Goal: Feedback & Contribution: Contribute content

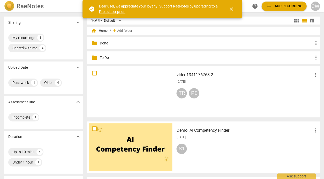
click at [218, 89] on div "TR PE" at bounding box center [247, 94] width 142 height 12
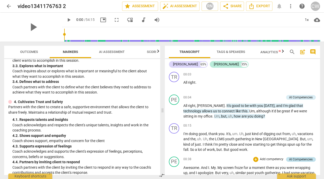
click at [305, 158] on div "AI Competencies" at bounding box center [301, 159] width 24 height 5
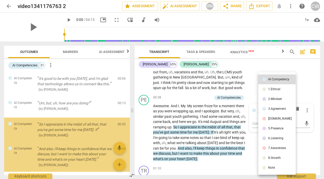
scroll to position [32, 0]
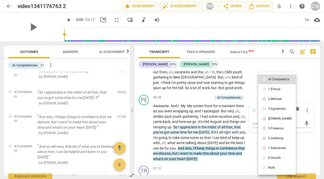
click at [275, 118] on div "[DOMAIN_NAME]" at bounding box center [280, 118] width 24 height 3
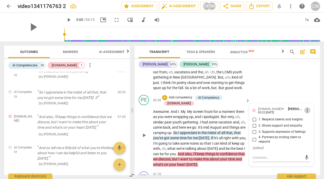
click at [304, 109] on span "more_vert" at bounding box center [307, 110] width 6 height 6
click at [304, 117] on li "Delete" at bounding box center [310, 119] width 18 height 10
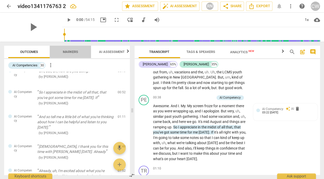
click at [74, 50] on span "Markers" at bounding box center [70, 52] width 15 height 4
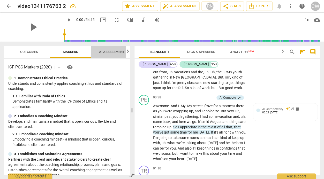
click at [103, 50] on span "AI Assessment" at bounding box center [112, 52] width 26 height 4
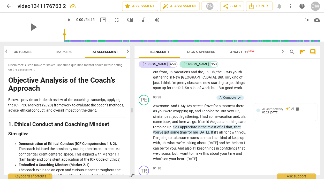
scroll to position [0, 7]
drag, startPoint x: 132, startPoint y: 110, endPoint x: 133, endPoint y: 114, distance: 3.6
click at [133, 114] on span at bounding box center [132, 110] width 3 height 137
drag, startPoint x: 133, startPoint y: 110, endPoint x: 134, endPoint y: 114, distance: 3.4
click at [134, 114] on span at bounding box center [132, 110] width 3 height 137
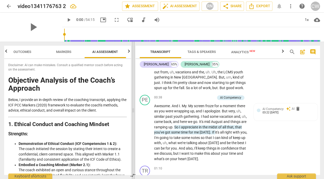
drag, startPoint x: 134, startPoint y: 110, endPoint x: 135, endPoint y: 113, distance: 3.2
click at [135, 113] on span at bounding box center [133, 110] width 3 height 137
click at [129, 113] on div "Disclaimer: AI can make mistakes. Consult a qualified mentor coach before actin…" at bounding box center [67, 117] width 127 height 116
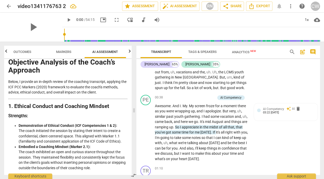
scroll to position [19, 0]
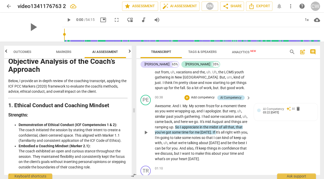
click at [226, 98] on div "AI Competency" at bounding box center [230, 97] width 21 height 5
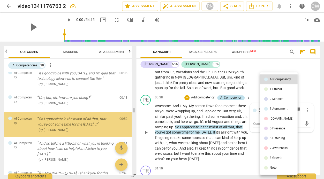
scroll to position [0, 0]
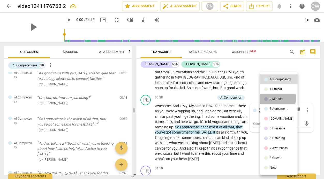
click at [273, 98] on div "2.Mindset" at bounding box center [276, 98] width 14 height 3
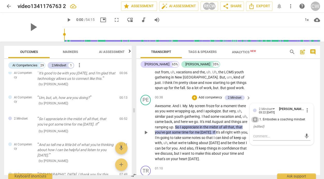
click at [253, 119] on input "1. Embodies a coaching mindset" at bounding box center [255, 120] width 8 height 6
checkbox input "true"
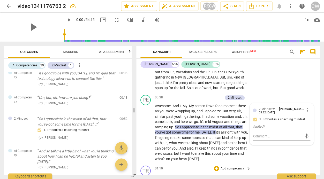
click at [275, 164] on div "TR play_arrow pause 01:10 + Add competency keyboard_arrow_right Thank you ." at bounding box center [227, 175] width 183 height 23
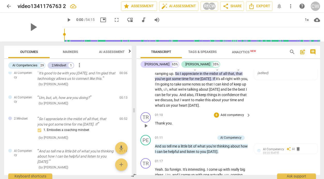
scroll to position [128, 0]
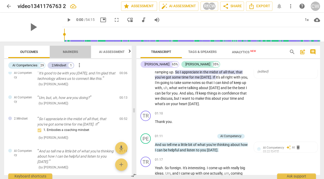
click at [81, 49] on span "Markers" at bounding box center [71, 52] width 28 height 7
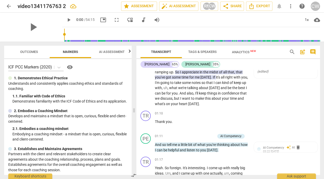
drag, startPoint x: 132, startPoint y: 65, endPoint x: 132, endPoint y: 69, distance: 3.9
click at [132, 69] on div "Outcomes Markers AI Assessment Scores ICF PCC Markers (2020) visibility 1. Demo…" at bounding box center [67, 110] width 134 height 137
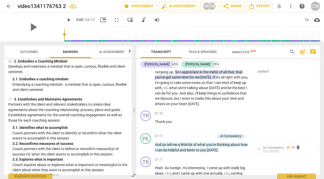
scroll to position [51, 0]
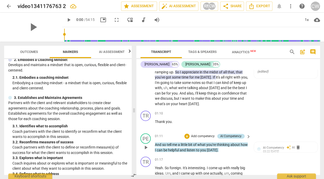
click at [239, 134] on div "AI Competency" at bounding box center [230, 136] width 21 height 5
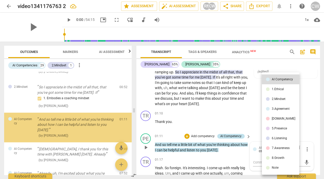
scroll to position [40, 0]
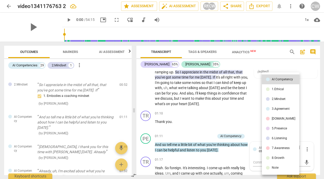
click at [287, 110] on div "3.Agreement" at bounding box center [280, 108] width 18 height 3
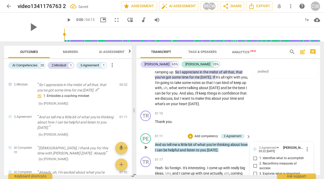
click at [275, 156] on span "1. Identifies what to accomplish" at bounding box center [281, 158] width 44 height 5
click at [259, 155] on input "1. Identifies what to accomplish" at bounding box center [255, 158] width 8 height 6
checkbox input "true"
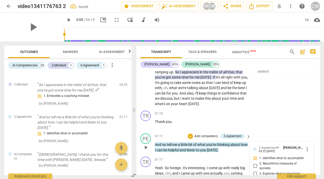
click at [234, 151] on div "PE play_arrow pause 01:11 + Add competency 3.Agreement keyboard_arrow_right And…" at bounding box center [227, 142] width 183 height 23
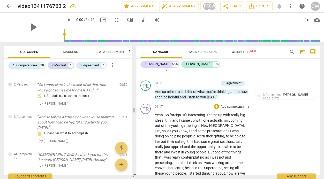
scroll to position [181, 0]
click at [155, 112] on span "Yeah" at bounding box center [159, 114] width 8 height 4
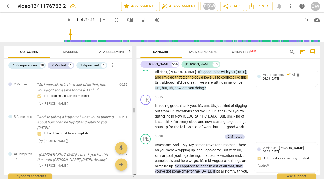
drag, startPoint x: 58, startPoint y: 33, endPoint x: 64, endPoint y: 32, distance: 5.5
click at [64, 32] on input "range" at bounding box center [192, 34] width 256 height 17
click at [307, 19] on div "1x" at bounding box center [307, 20] width 10 height 8
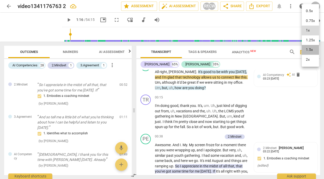
click at [307, 47] on li "1.5x" at bounding box center [309, 50] width 17 height 10
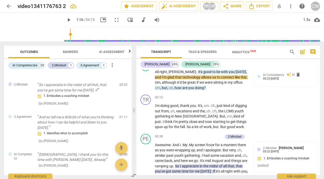
click at [66, 18] on span "play_arrow" at bounding box center [69, 20] width 6 height 6
click at [66, 18] on span "pause" at bounding box center [69, 20] width 6 height 6
click at [66, 18] on span "play_arrow" at bounding box center [69, 20] width 6 height 6
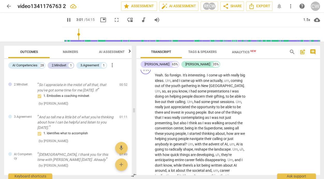
scroll to position [329, 0]
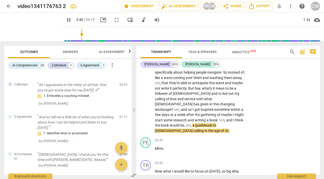
type input "221"
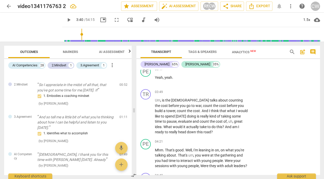
scroll to position [417, 0]
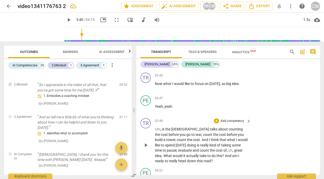
click at [249, 127] on div "Um , is the scripture talks about counting the cost before you go to war , coun…" at bounding box center [203, 145] width 96 height 37
click at [155, 127] on span "Um" at bounding box center [157, 129] width 5 height 4
click at [66, 17] on span "play_arrow" at bounding box center [69, 20] width 6 height 6
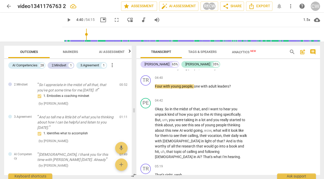
type input "281"
click at [221, 98] on p "Add competency" at bounding box center [232, 100] width 25 height 5
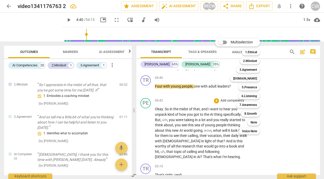
drag, startPoint x: 130, startPoint y: 88, endPoint x: 133, endPoint y: 81, distance: 7.4
click at [133, 81] on div at bounding box center [162, 89] width 324 height 179
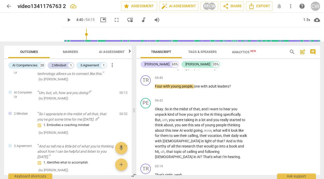
scroll to position [12, 0]
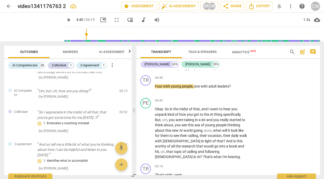
click at [74, 51] on span "Markers" at bounding box center [70, 52] width 15 height 4
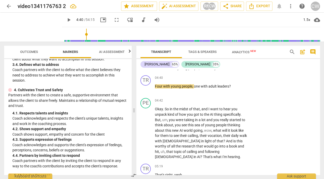
scroll to position [170, 0]
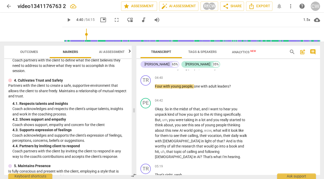
click at [132, 89] on div "Outcomes Markers AI Assessment Scores ICF PCC Markers (2020) visibility 1. Demo…" at bounding box center [67, 110] width 134 height 137
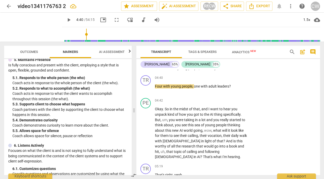
scroll to position [278, 0]
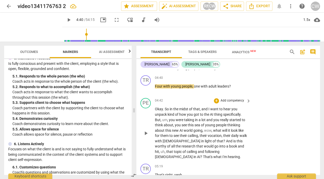
click at [226, 98] on p "Add competency" at bounding box center [232, 100] width 25 height 5
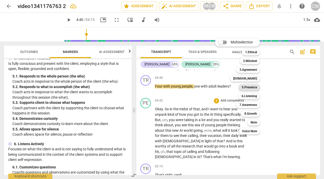
click at [249, 89] on b "5.Presence" at bounding box center [248, 87] width 15 height 6
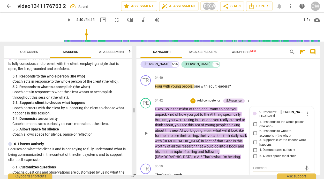
click at [259, 148] on span "4. Demonstrates curiosity" at bounding box center [277, 150] width 36 height 5
click at [258, 147] on input "4. Demonstrates curiosity" at bounding box center [255, 150] width 8 height 6
checkbox input "true"
click at [256, 165] on textarea at bounding box center [277, 167] width 49 height 5
type textarea "W"
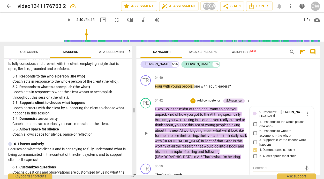
type textarea "W"
type textarea "Wh"
type textarea "WhR"
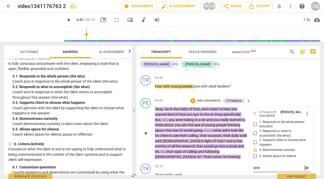
type textarea "Wh"
type textarea "Wha"
type textarea "What"
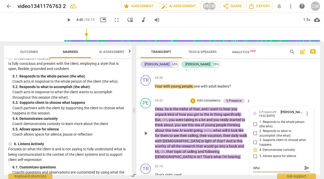
type textarea "What"
type textarea "What k"
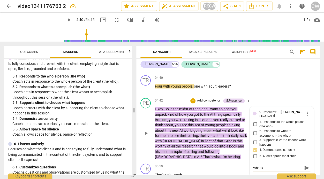
type textarea "What ki"
type textarea "What kin"
type textarea "What kind"
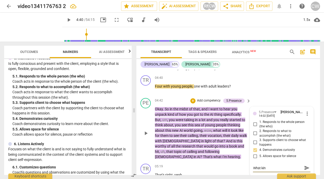
type textarea "What kind"
type textarea "What kind o"
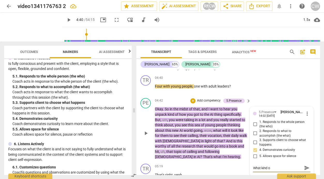
type textarea "What kind of"
type textarea "What kind of y"
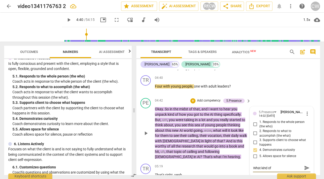
type textarea "What kind of y"
type textarea "What kind of yo"
type textarea "What kind of you"
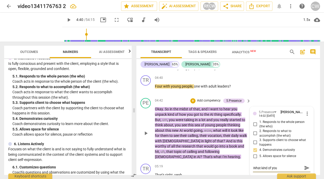
type textarea "What kind of youn"
type textarea "What kind of young"
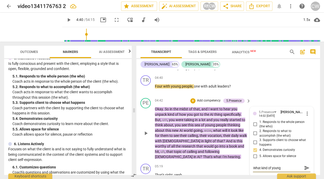
type textarea "What kind of young"
type textarea "What kind of young p"
type textarea "What kind of [PERSON_NAME]"
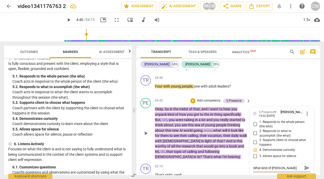
type textarea "What kind of young peo"
type textarea "What kind of young peop"
type textarea "What kind of young [PERSON_NAME]"
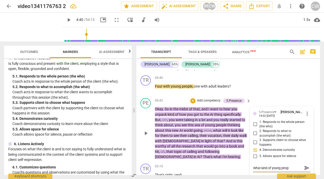
type textarea "What kind of young [PERSON_NAME]"
type textarea "What kind of young peopoe"
type textarea "What kind of young [PERSON_NAME]"
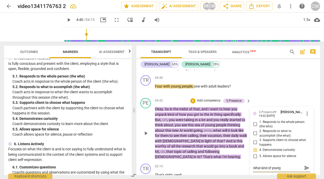
type textarea "What kind of young peop"
type textarea "What kind of young peopl"
type textarea "What kind of young people"
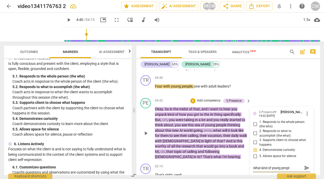
type textarea "What kind of young people"
type textarea "What kind of young people."
type textarea "What kind of young people.."
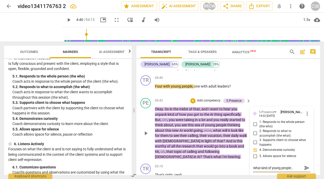
type textarea "What kind of young people..."
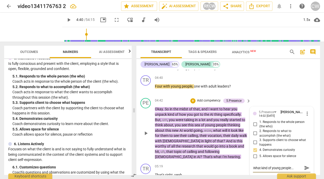
type textarea "What kind of young people..."
click at [306, 165] on span "send" at bounding box center [307, 168] width 6 height 6
click at [213, 118] on span "and" at bounding box center [209, 120] width 7 height 4
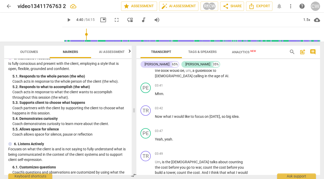
scroll to position [531, 0]
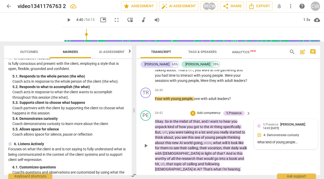
click at [289, 122] on div "5.Presence [PERSON_NAME] 14:03 [DATE] 4. Demonstrates curiosity What kind of yo…" at bounding box center [285, 134] width 57 height 24
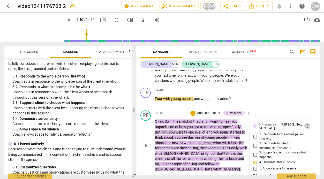
click at [305, 123] on span "more_vert" at bounding box center [307, 126] width 6 height 6
click at [306, 121] on li "Delete" at bounding box center [310, 121] width 18 height 10
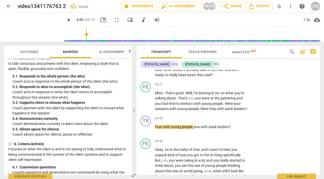
scroll to position [446, 0]
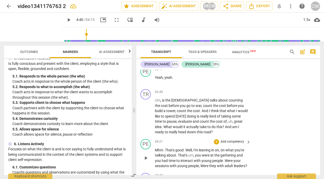
click at [226, 159] on span "Were" at bounding box center [229, 161] width 9 height 4
click at [234, 140] on p "Add competency" at bounding box center [232, 142] width 25 height 5
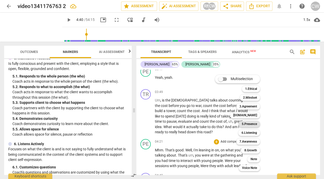
click at [244, 124] on b "5.Presence" at bounding box center [248, 124] width 15 height 6
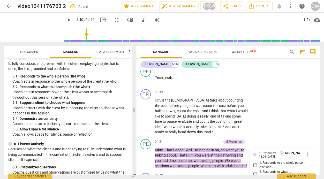
scroll to position [513, 0]
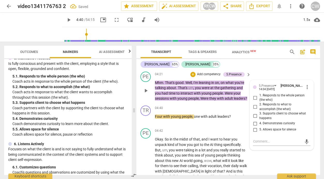
click at [275, 121] on span "4. Demonstrates curiosity" at bounding box center [277, 123] width 36 height 5
click at [259, 120] on input "4. Demonstrates curiosity" at bounding box center [255, 123] width 8 height 6
checkbox input "true"
click at [276, 139] on textarea at bounding box center [277, 141] width 49 height 5
type textarea "A"
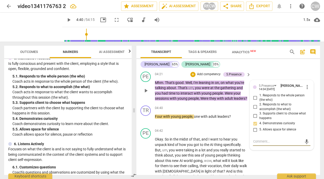
type textarea "A"
type textarea "Ad"
type textarea "Adu"
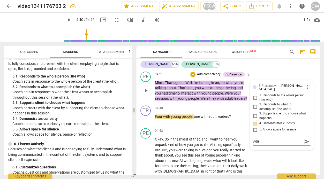
type textarea "Aduk"
type textarea "Adukt"
type textarea "Adukts"
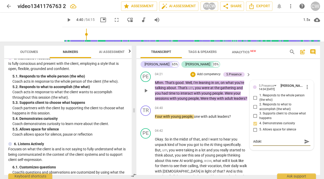
type textarea "Adukts"
type textarea "Adukts i"
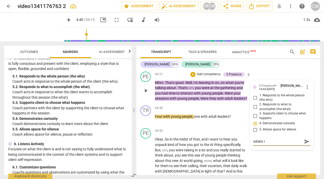
type textarea "Adukts ir"
type textarea "Adukts ir t"
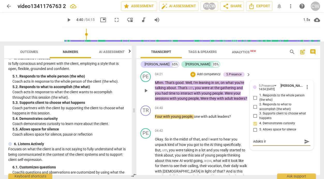
type textarea "Adukts ir t"
type textarea "Adukts ir ti"
type textarea "Adukts ir tiy"
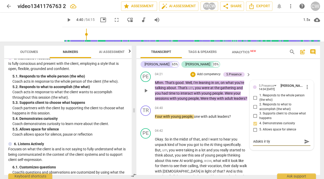
type textarea "Adukts ir tiyb"
type textarea "Adukts ir tiybg"
type textarea "Adukts ir tiybg="
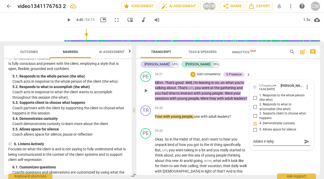
type textarea "Adukts ir tiybg="
type textarea "Adukts ir tiybg=="
type textarea "Adukts ir tiybg==="
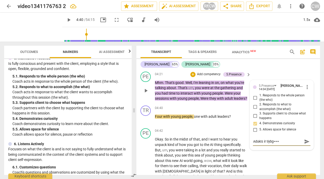
type textarea "Adukts ir tiybg===="
type textarea "Adukts ir tiybg==="
type textarea "Adukts ir tiybg=="
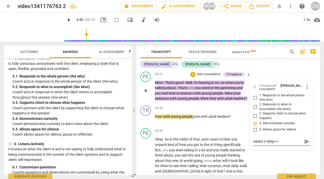
type textarea "Adukts ir tiybg=="
type textarea "Adukts ir tiybg="
type textarea "Adukts ir tiybg"
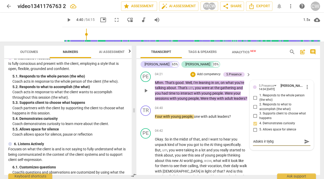
type textarea "Adukts ir tiyb"
type textarea "Adukts ir tiy"
type textarea "Adukts ir ti"
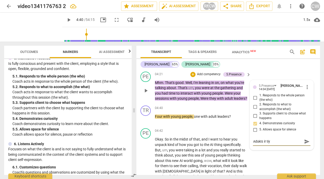
type textarea "Adukts ir ti"
type textarea "Adukts ir t"
type textarea "Adukts ir"
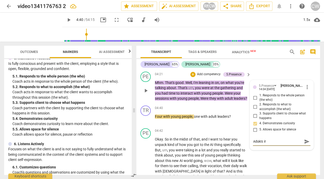
type textarea "Adukts ir"
type textarea "Adukts i"
type textarea "Adukts"
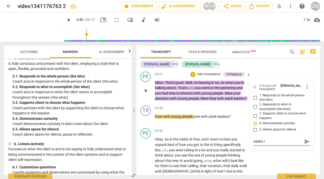
type textarea "Adukts"
type textarea "Adukt"
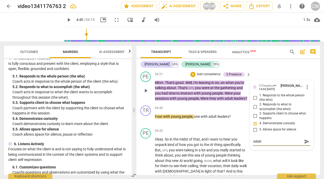
type textarea "Aduk"
type textarea "Adu"
type textarea "Adul"
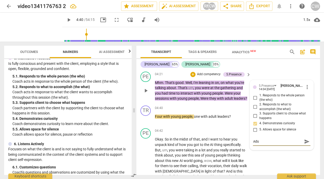
type textarea "Adul"
type textarea "Adult"
type textarea "Adults"
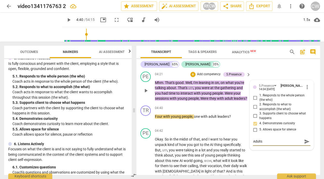
type textarea "Adults"
type textarea "Adults o"
type textarea "Adults or"
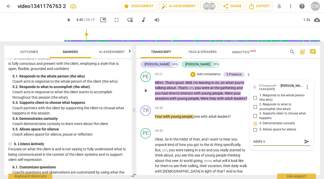
type textarea "Adults or"
type textarea "Adults or y"
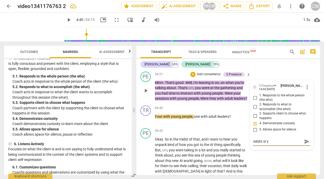
type textarea "Adults or yo"
type textarea "Adults or you"
type textarea "Adults or youn"
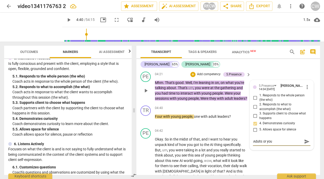
type textarea "Adults or youn"
type textarea "Adults or young"
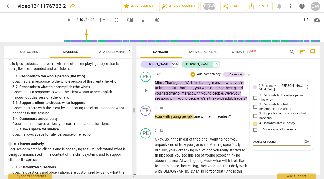
type textarea "Adults or young l"
type textarea "Adults or young le"
type textarea "Adults or [PERSON_NAME]"
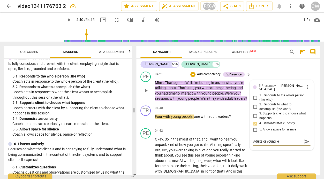
type textarea "Adults or [PERSON_NAME]"
type textarea "Adults or young lead"
type textarea "Adults or young leade"
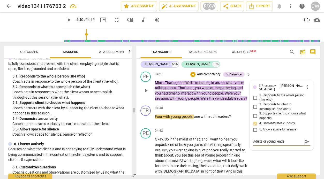
type textarea "Adults or young leader"
type textarea "Adults or young leaders"
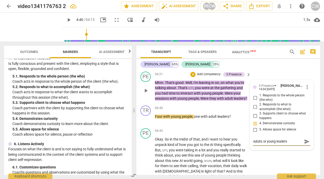
type textarea "Adults or young leaders"
type textarea "Adults or young leaders \"
click at [304, 141] on span "send" at bounding box center [307, 144] width 6 height 6
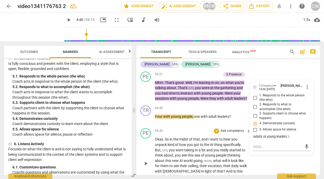
click at [155, 137] on span "Okay" at bounding box center [159, 139] width 8 height 4
